Goal: Transaction & Acquisition: Purchase product/service

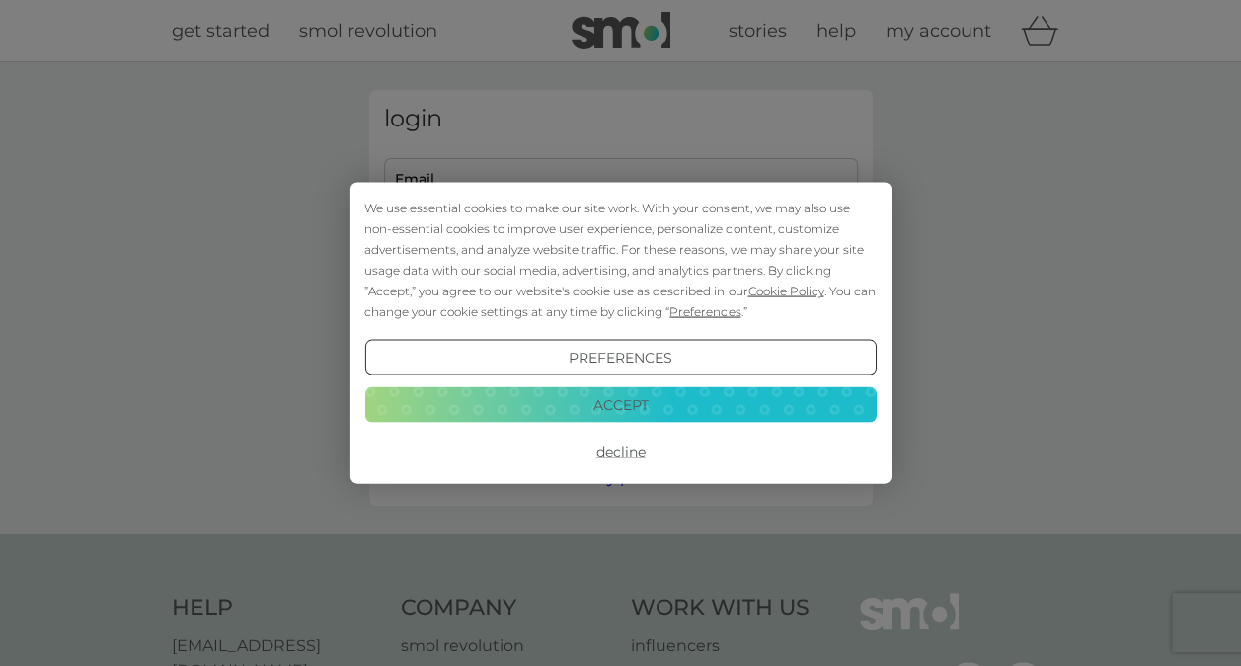
type input "[EMAIL_ADDRESS][DOMAIN_NAME]"
click at [652, 398] on button "Accept" at bounding box center [620, 404] width 512 height 36
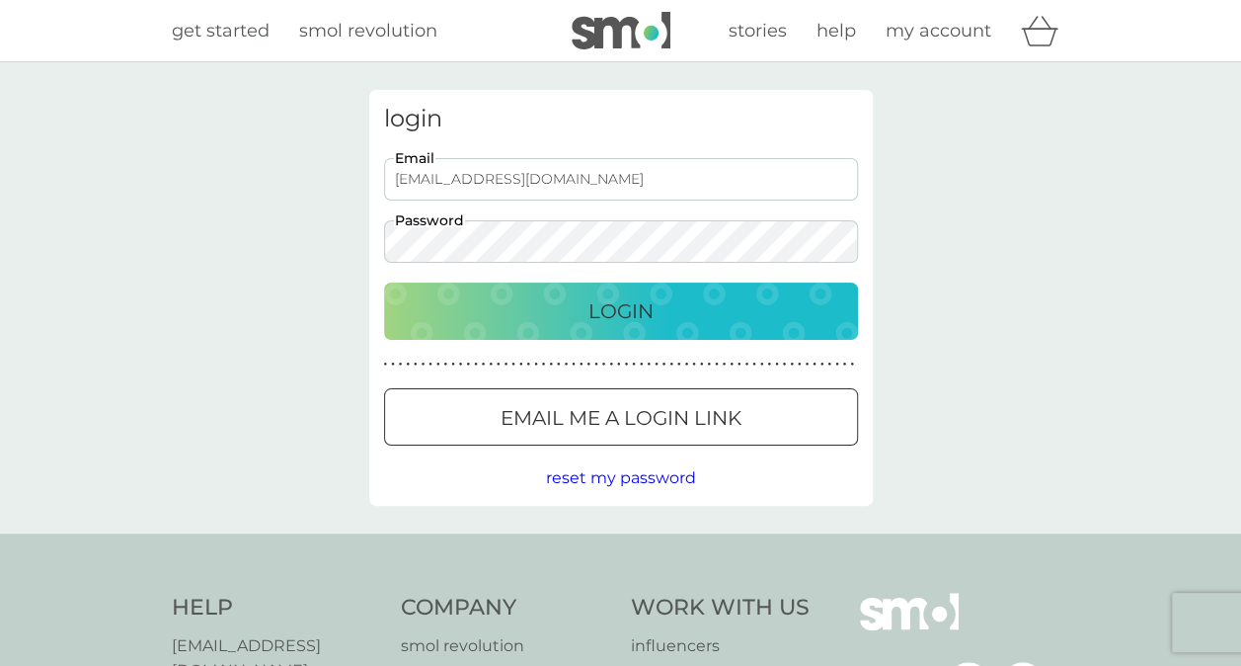
click at [635, 311] on p "Login" at bounding box center [621, 311] width 65 height 32
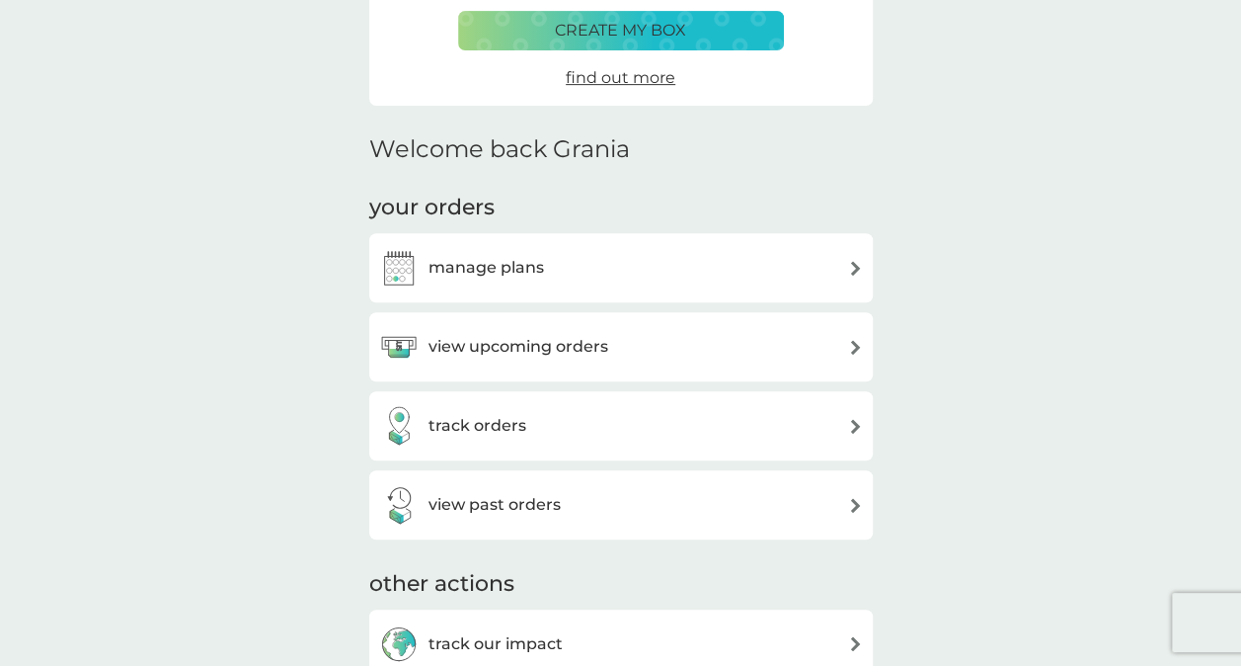
scroll to position [429, 0]
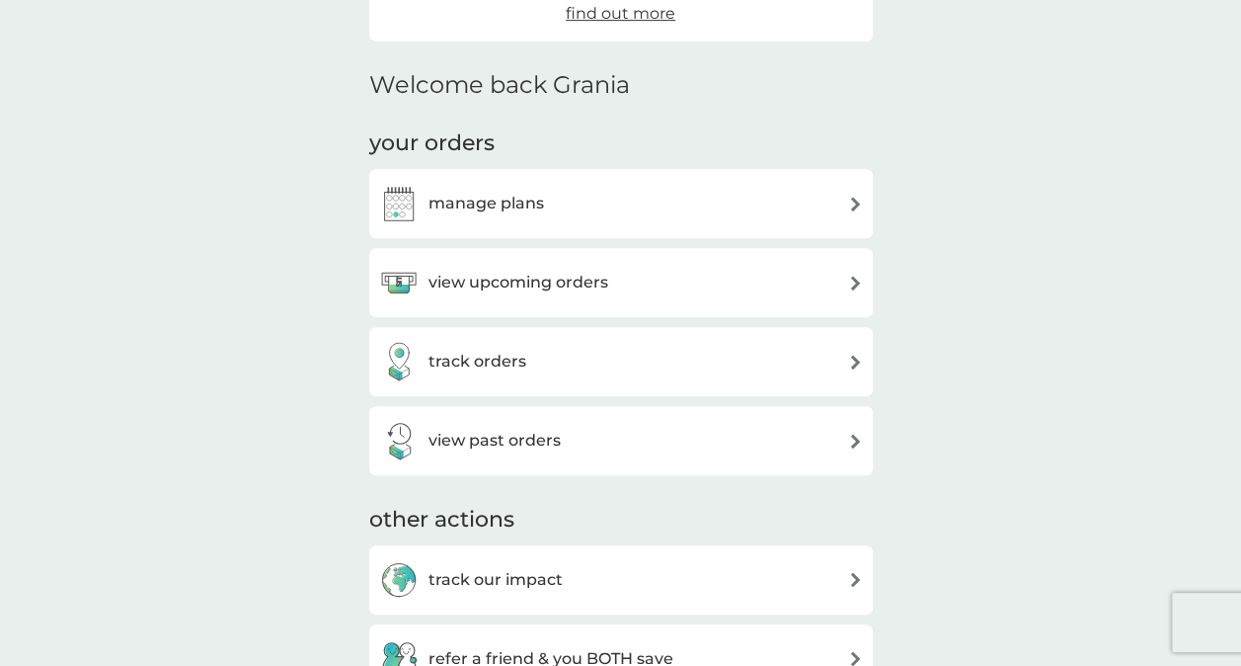
click at [852, 201] on img at bounding box center [855, 204] width 15 height 15
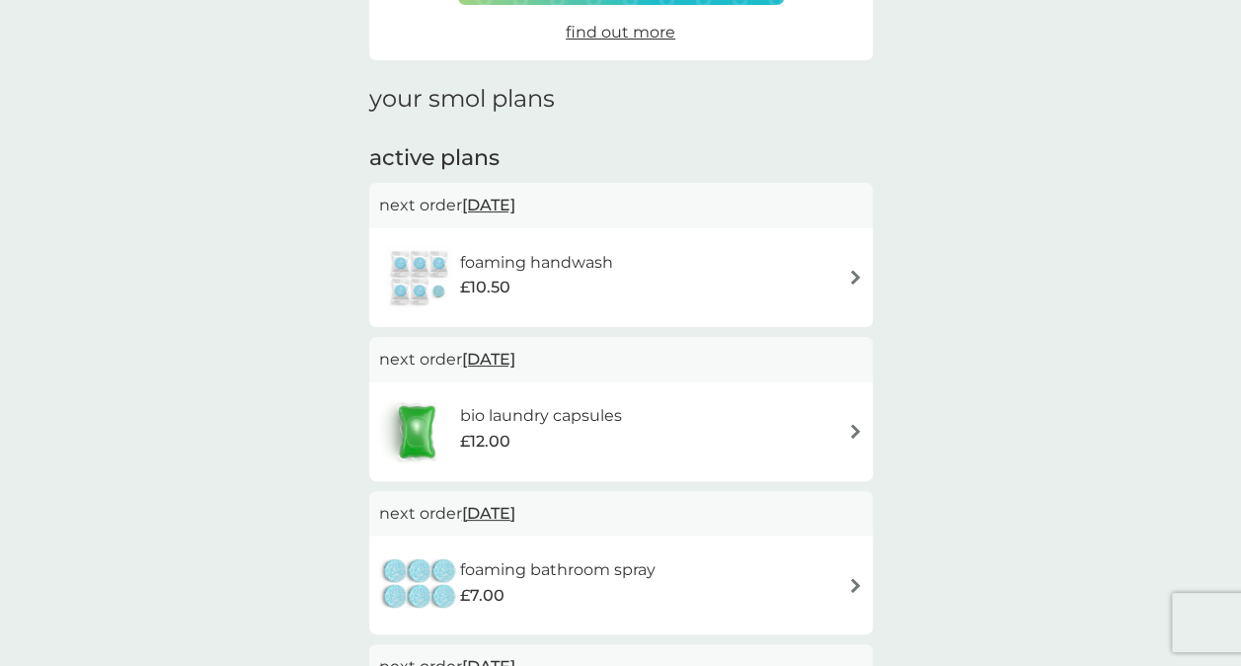
scroll to position [347, 0]
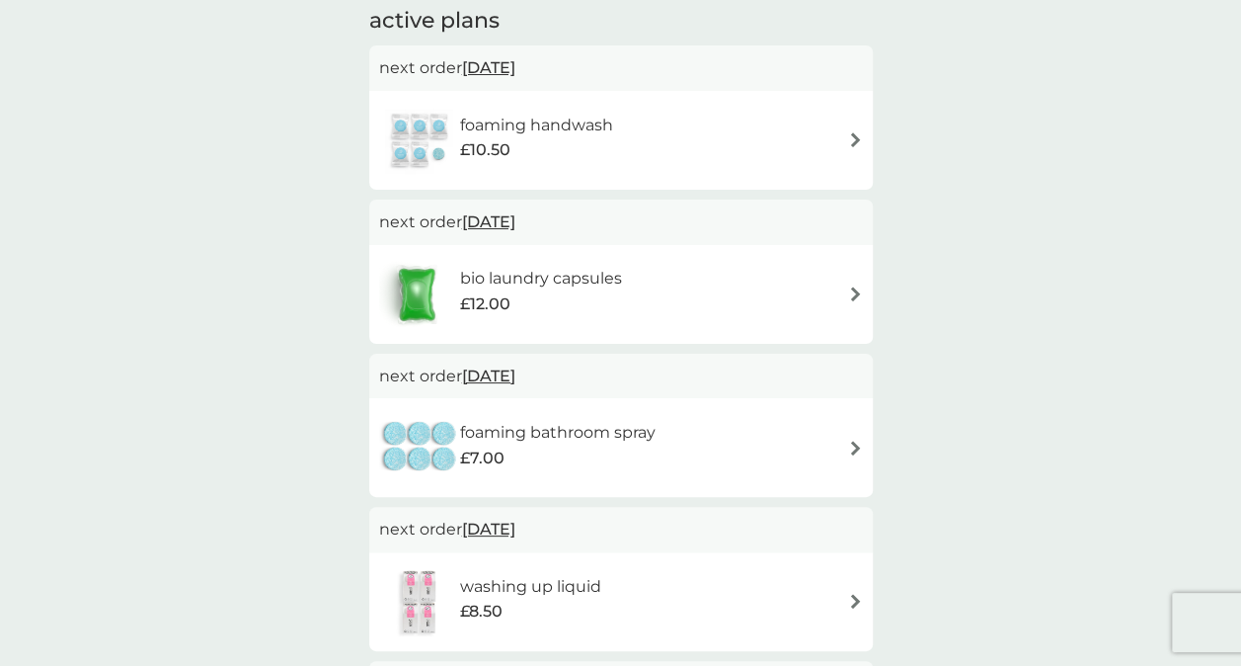
click at [853, 292] on img at bounding box center [855, 293] width 15 height 15
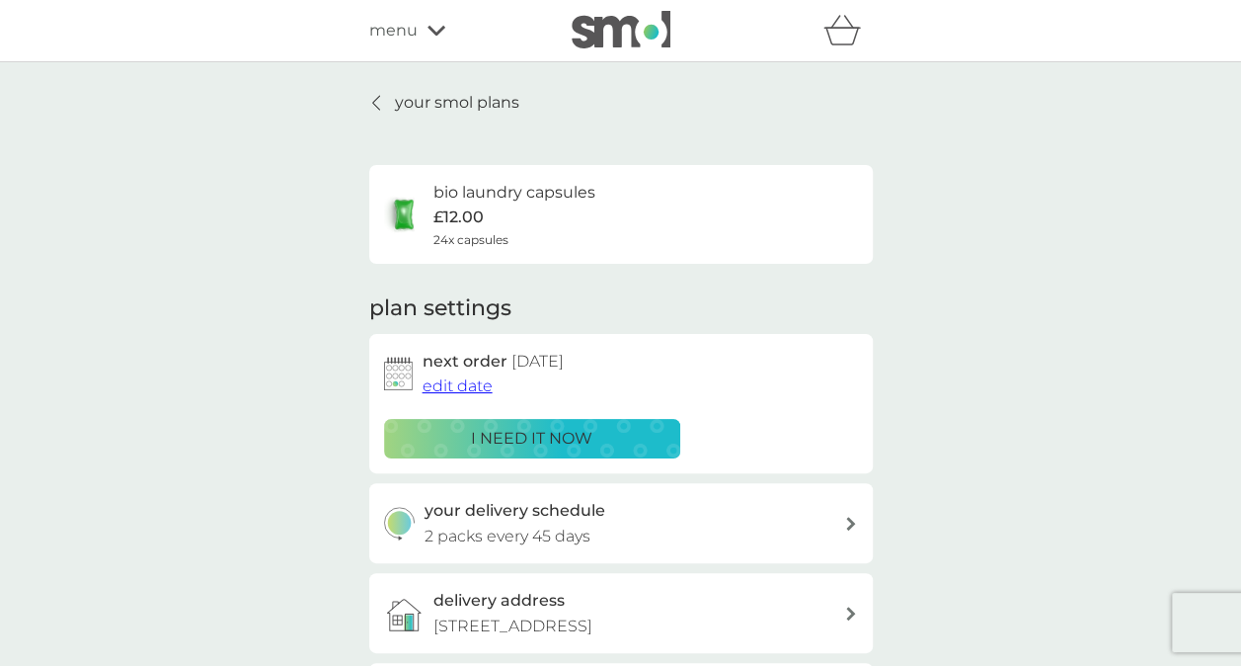
click at [549, 437] on p "i need it now" at bounding box center [531, 439] width 121 height 26
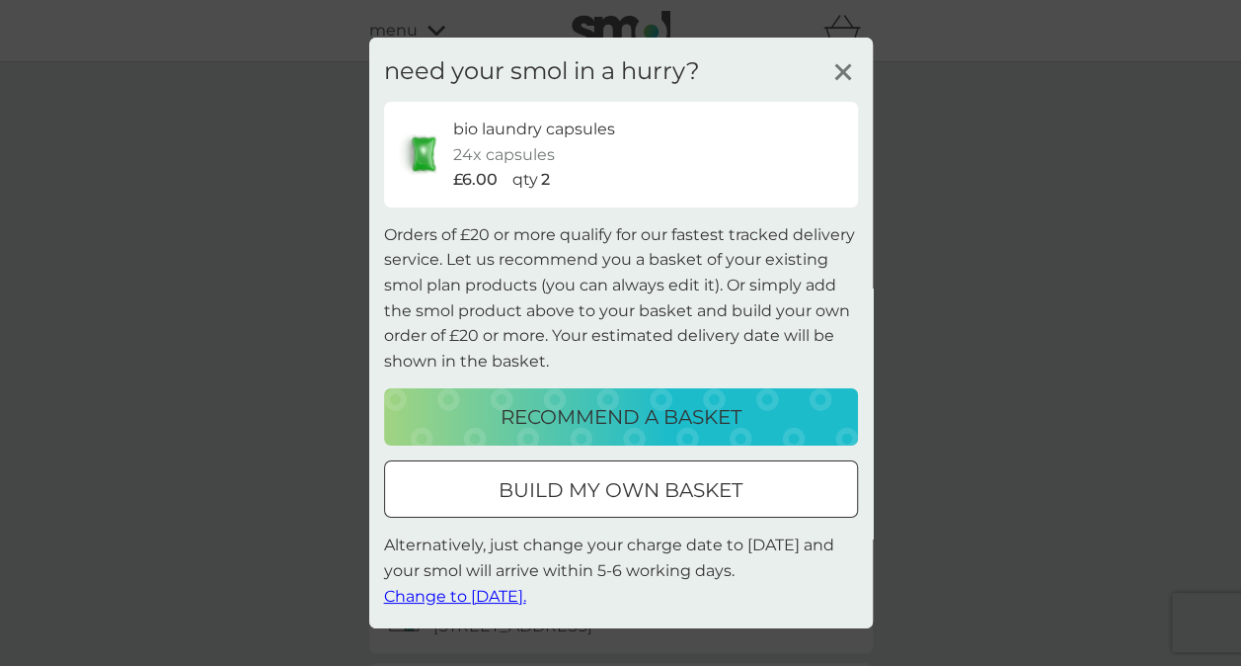
click at [575, 419] on p "recommend a basket" at bounding box center [621, 417] width 241 height 32
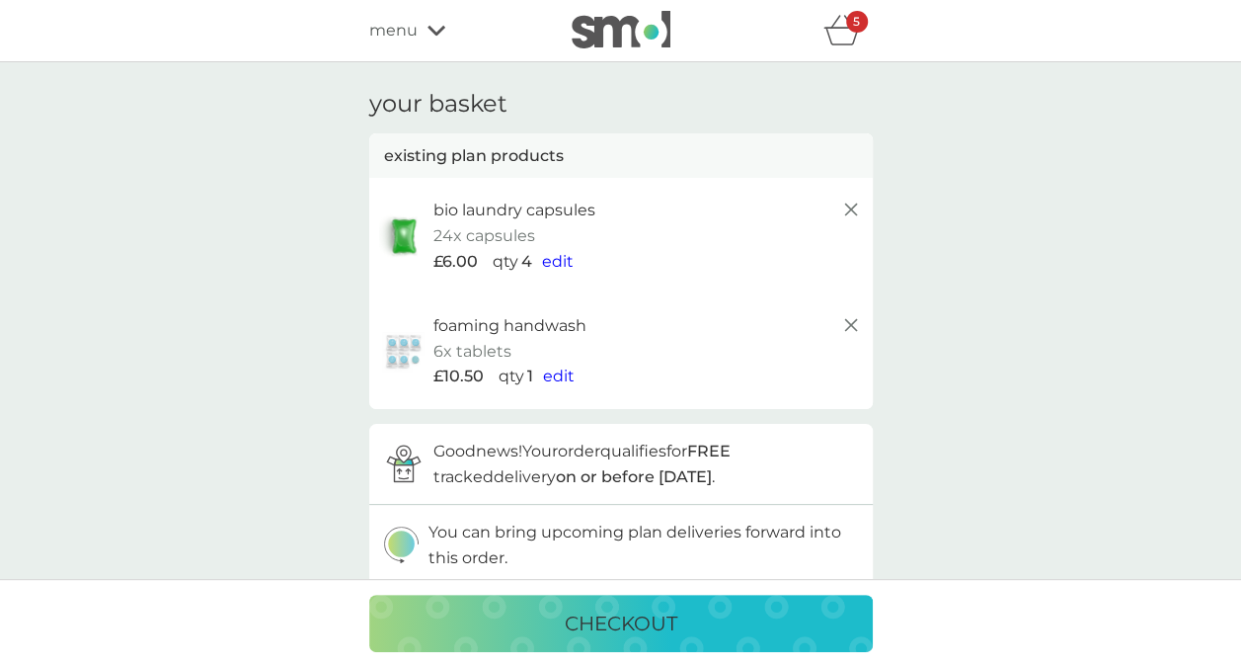
click at [546, 326] on p "foaming handwash" at bounding box center [510, 326] width 153 height 26
click at [553, 255] on span "edit" at bounding box center [558, 261] width 32 height 19
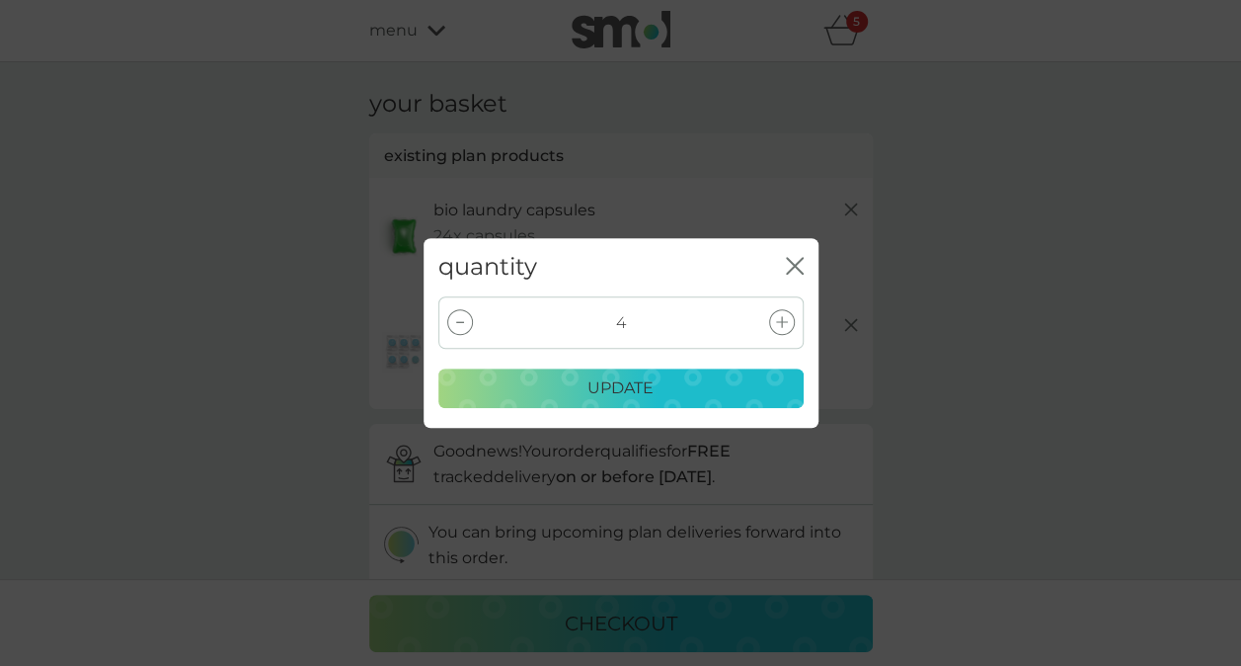
click at [464, 322] on div at bounding box center [460, 322] width 26 height 26
click at [615, 386] on p "update" at bounding box center [621, 388] width 66 height 26
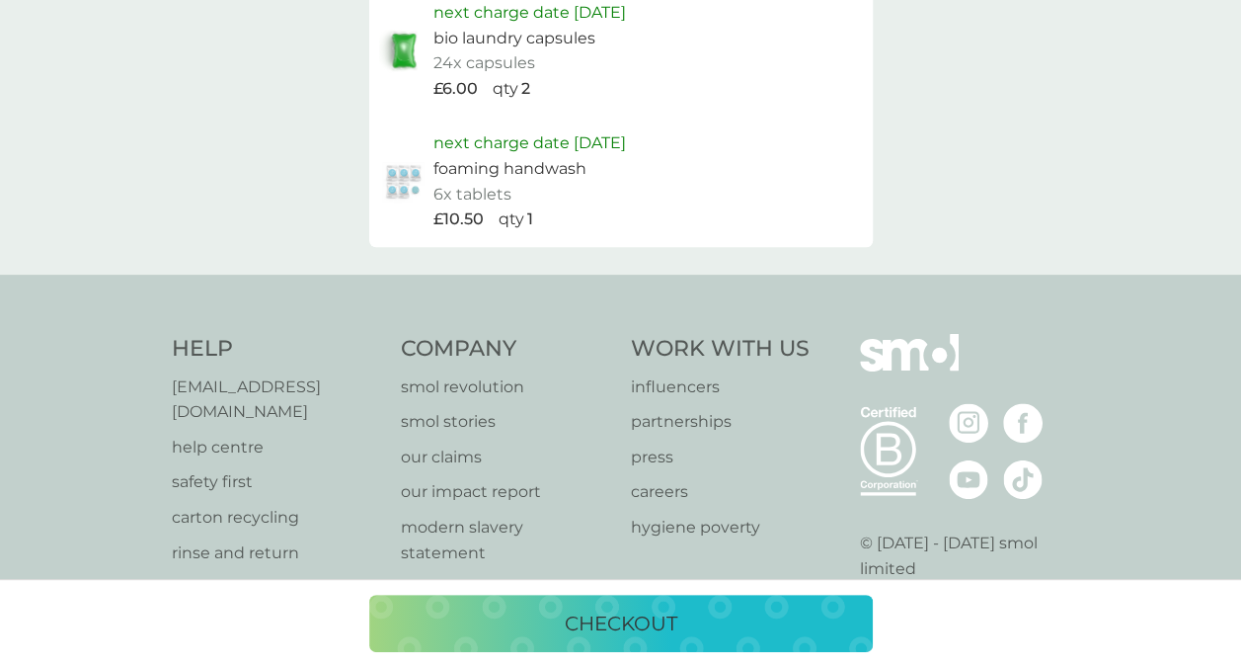
scroll to position [1065, 0]
click at [672, 618] on p "checkout" at bounding box center [621, 623] width 113 height 32
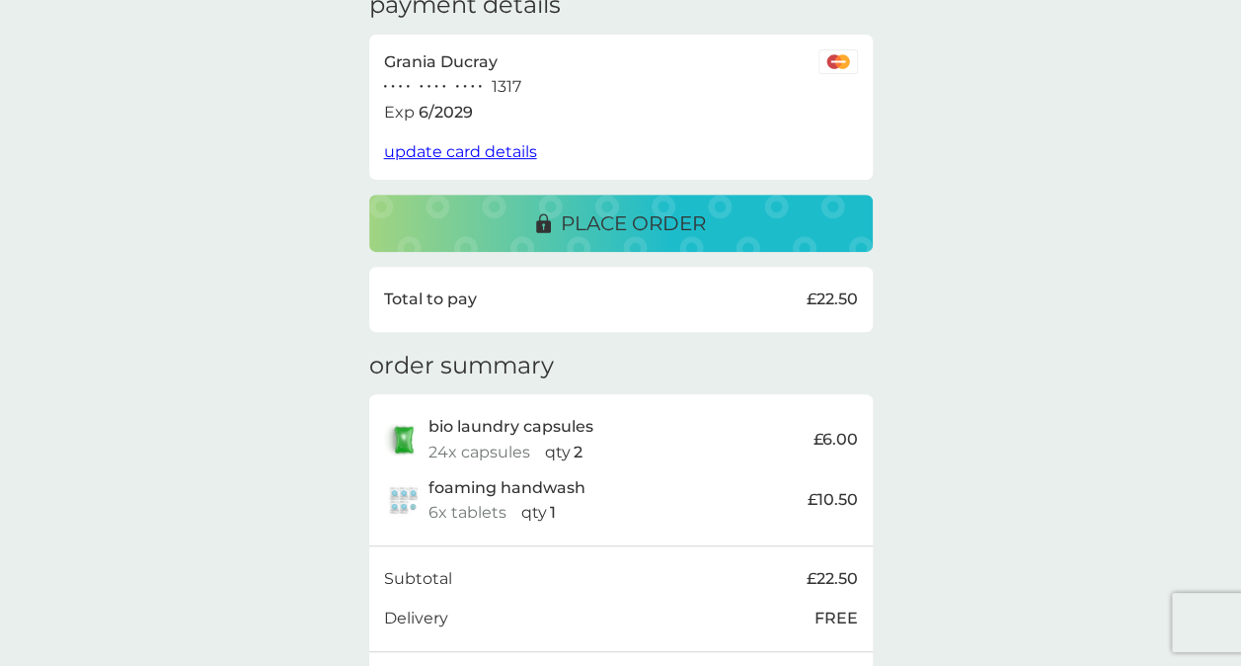
scroll to position [262, 0]
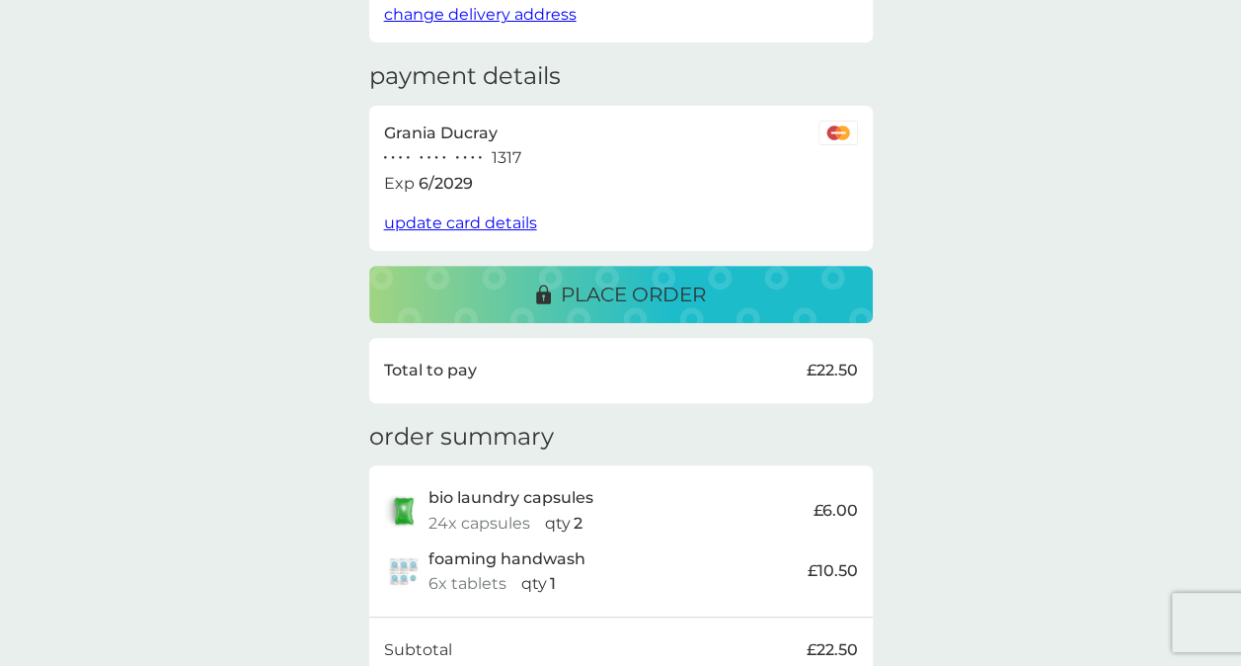
click at [644, 284] on p "place order" at bounding box center [633, 295] width 145 height 32
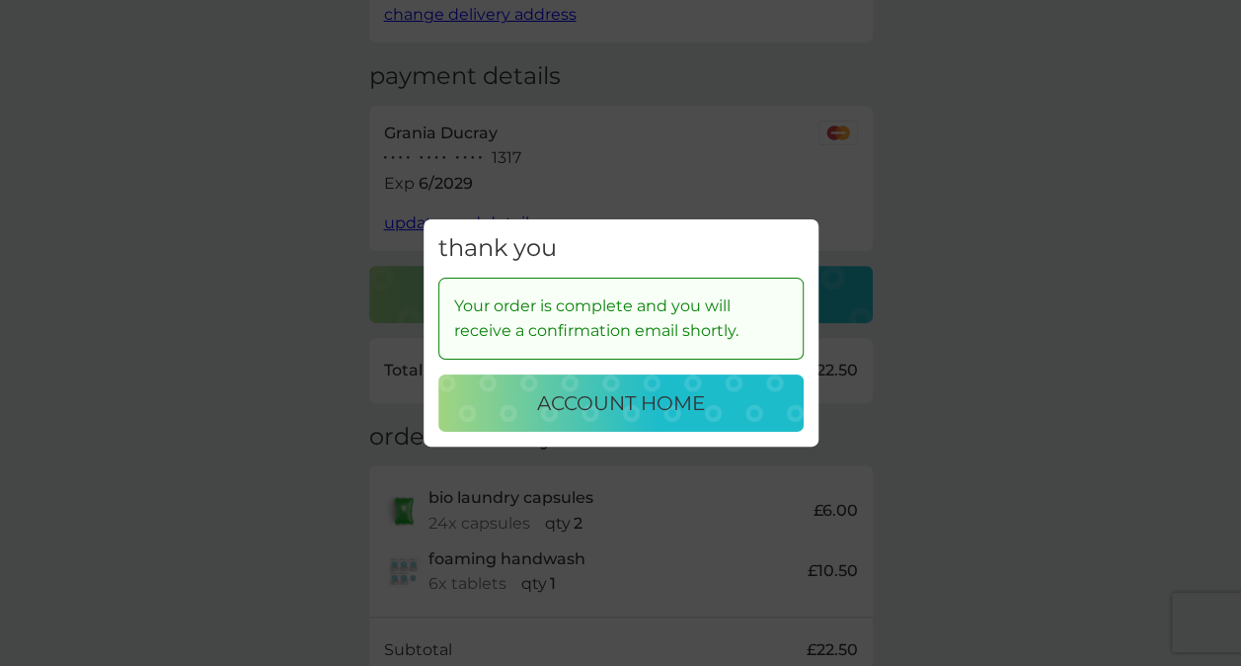
click at [945, 282] on div "thank you Your order is complete and you will receive a confirmation email shor…" at bounding box center [620, 333] width 1241 height 666
click at [658, 405] on p "account home" at bounding box center [621, 403] width 168 height 32
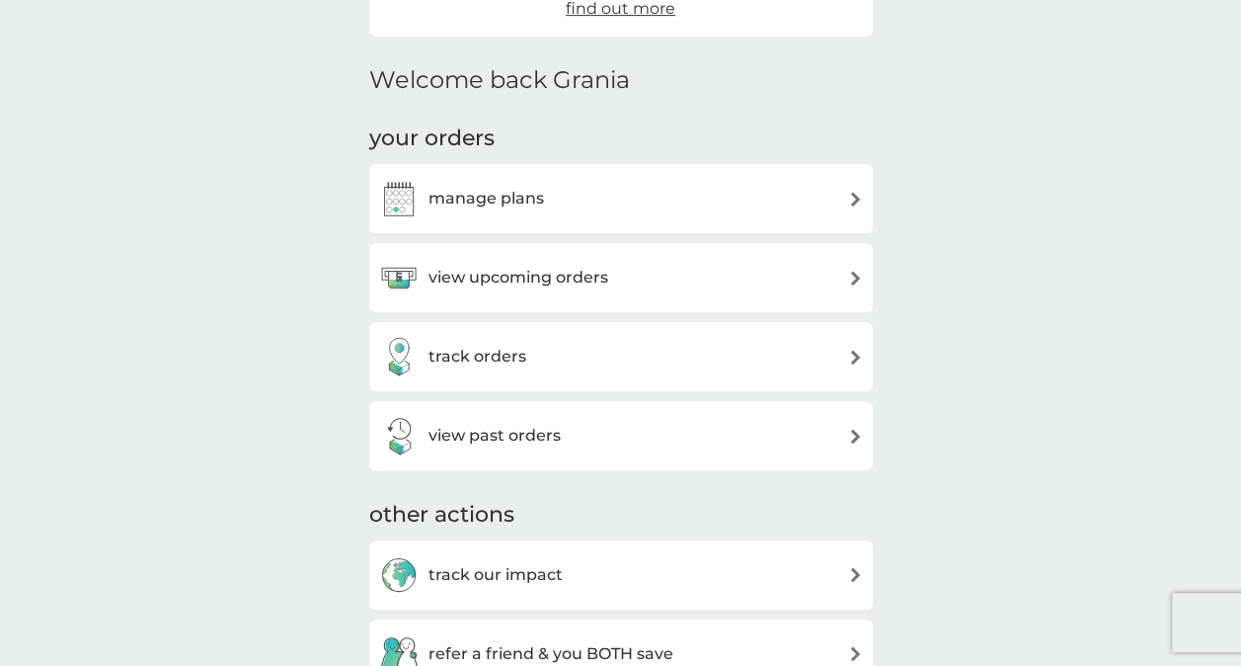
scroll to position [406, 0]
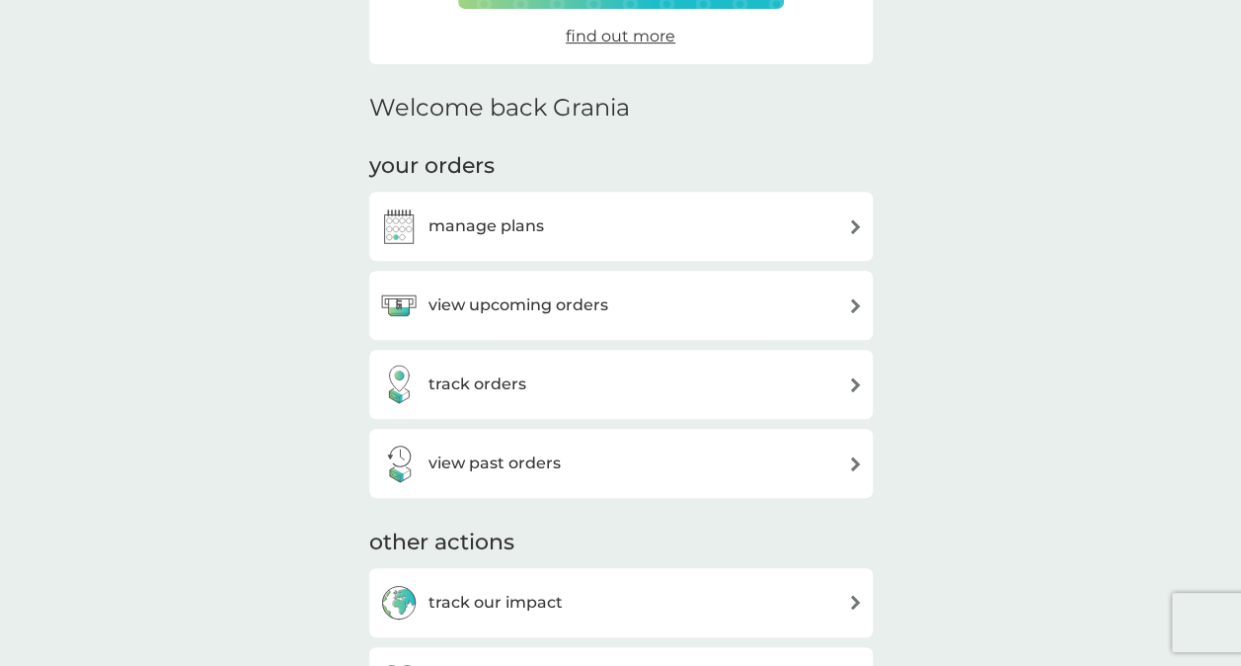
click at [852, 227] on img at bounding box center [855, 226] width 15 height 15
